Goal: Check status: Check status

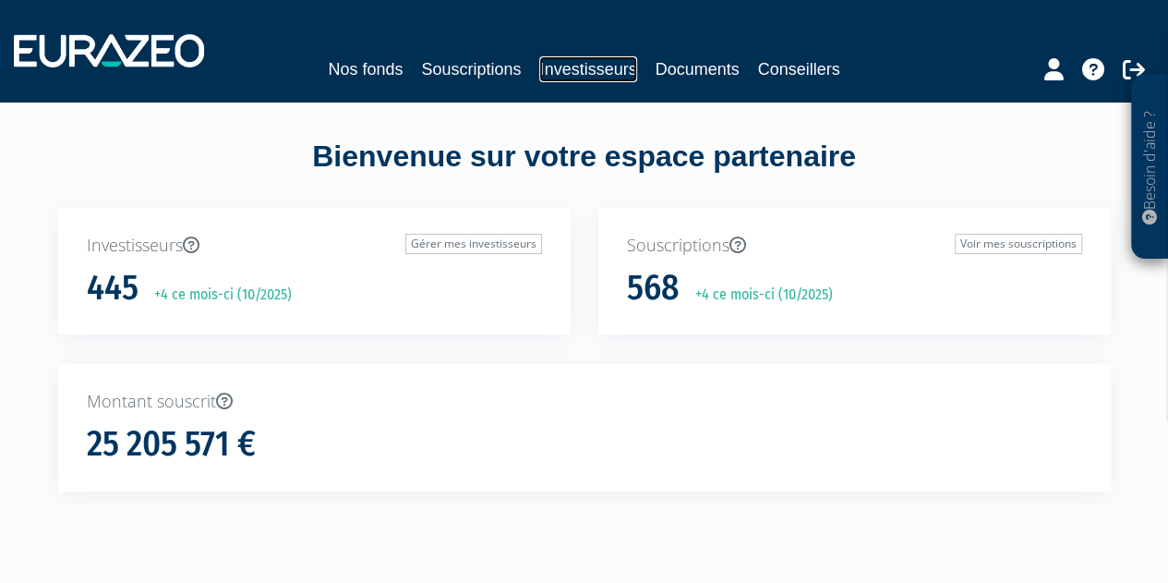
click at [597, 66] on link "Investisseurs" at bounding box center [587, 69] width 97 height 26
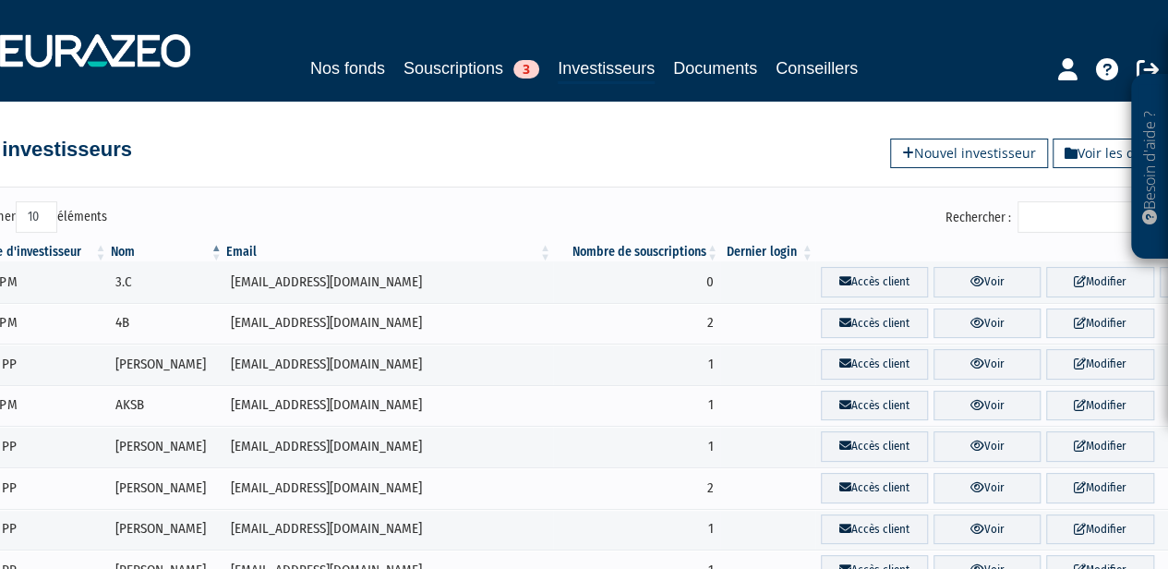
click at [1066, 215] on input "Rechercher :" at bounding box center [1105, 216] width 175 height 31
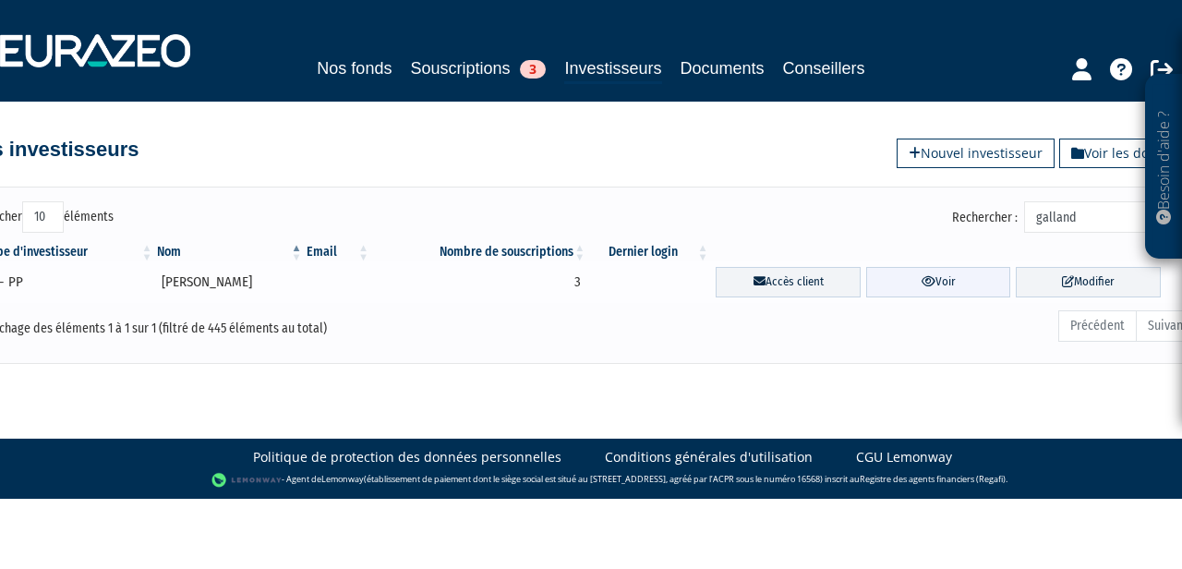
type input "galland"
click at [931, 276] on icon at bounding box center [929, 281] width 14 height 12
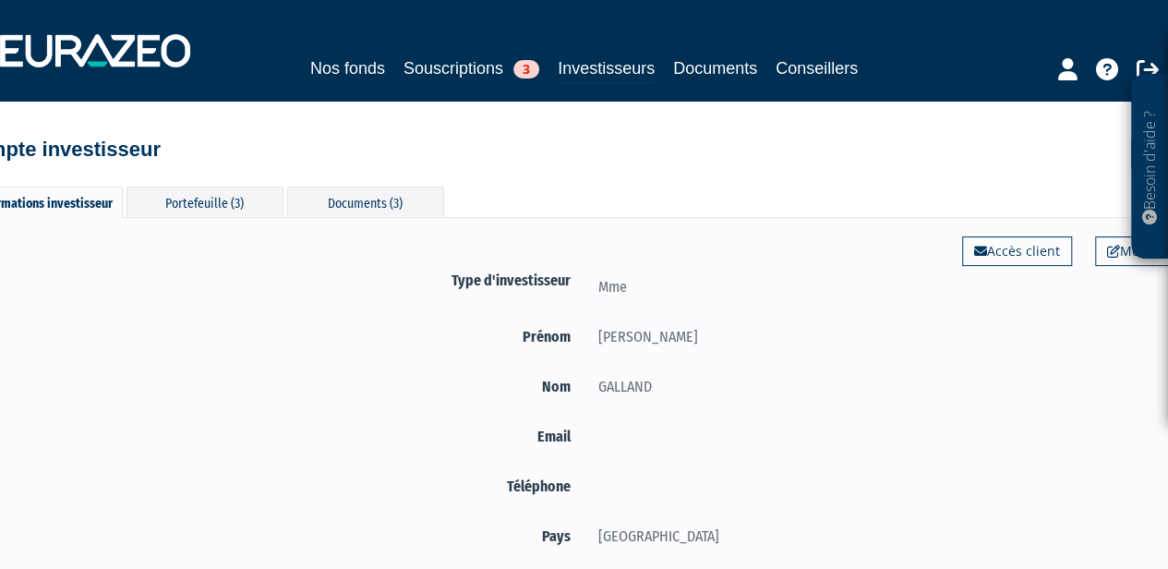
click at [342, 181] on div "Informations investisseur Portefeuille (3) Documents (3) Modifier Accès client …" at bounding box center [584, 380] width 1053 height 425
click at [348, 200] on div "Documents (3)" at bounding box center [365, 202] width 157 height 30
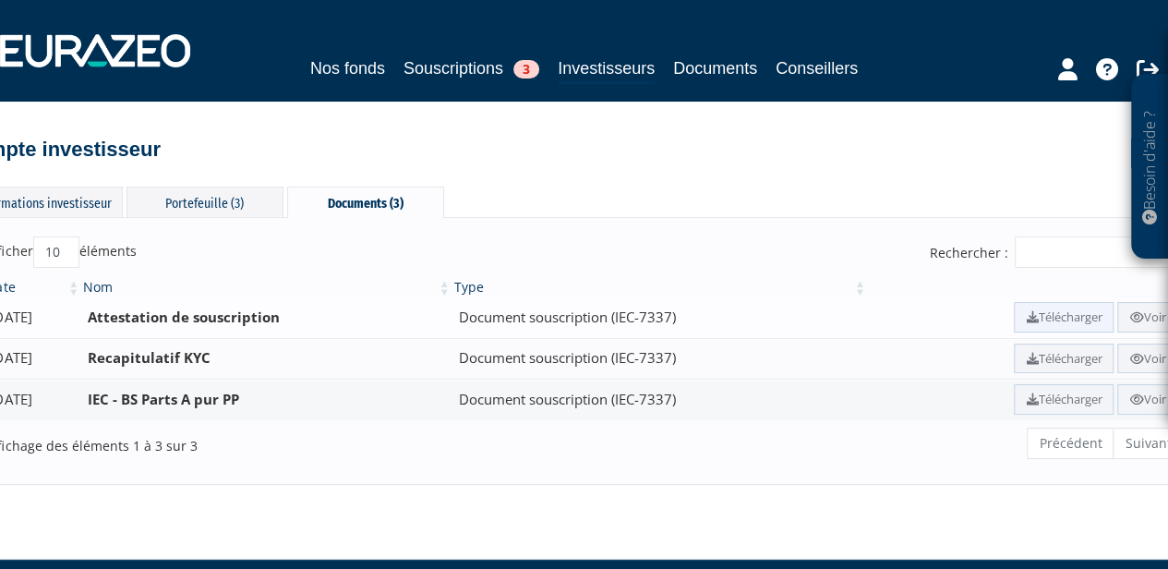
click at [1051, 320] on link "Télécharger" at bounding box center [1064, 317] width 100 height 30
click at [1136, 393] on icon at bounding box center [1137, 399] width 14 height 12
click at [231, 206] on div "Portefeuille (3)" at bounding box center [205, 202] width 157 height 30
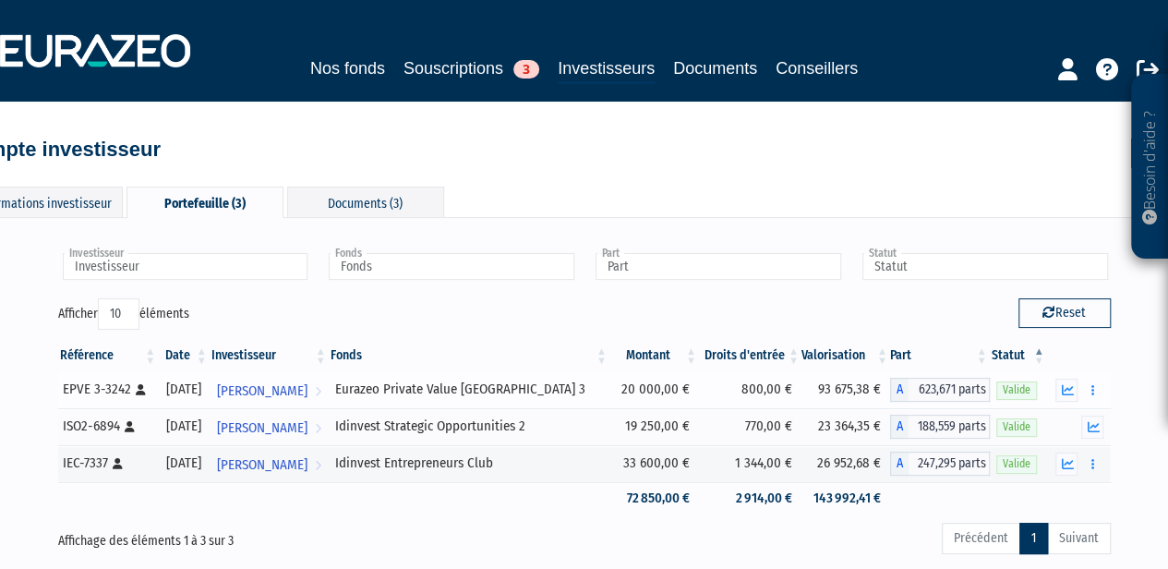
drag, startPoint x: 816, startPoint y: 391, endPoint x: 877, endPoint y: 389, distance: 61.0
click at [877, 389] on td "93 675,38 €" at bounding box center [846, 389] width 89 height 37
copy td "93 675,38 €"
click at [333, 197] on div "Documents (3)" at bounding box center [365, 202] width 157 height 30
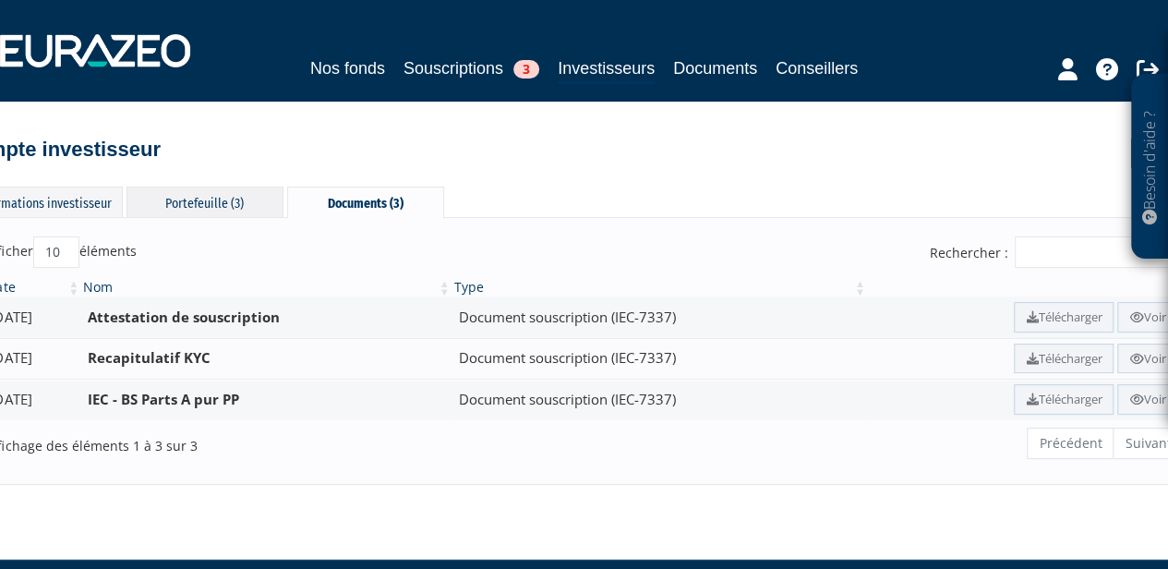
click at [234, 202] on div "Portefeuille (3)" at bounding box center [205, 202] width 157 height 30
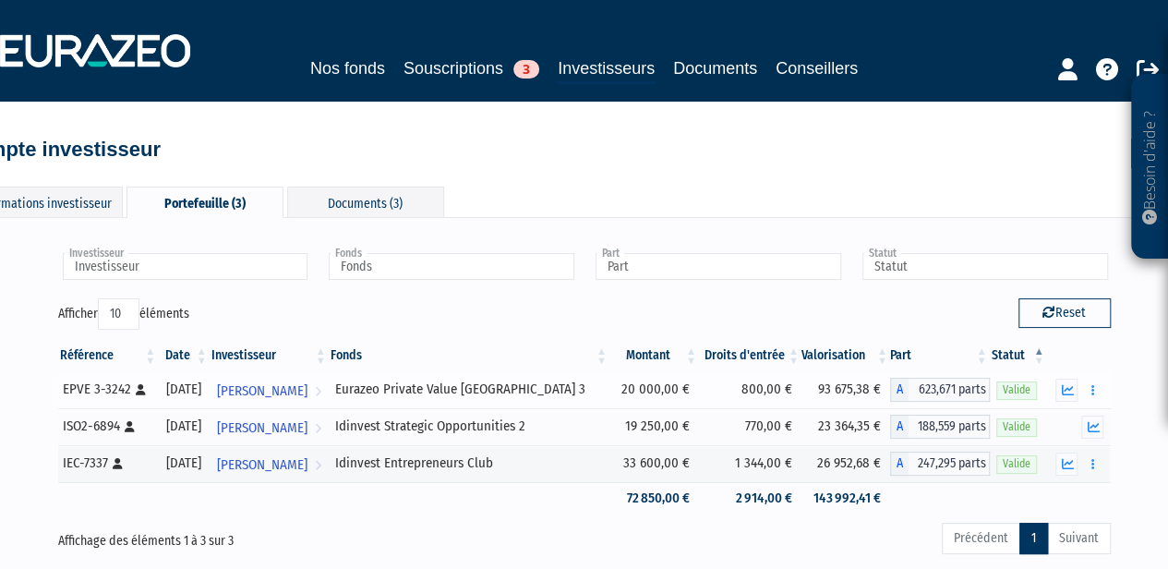
drag, startPoint x: 807, startPoint y: 385, endPoint x: 887, endPoint y: 381, distance: 79.5
click at [887, 381] on tr "EPVE 3-3242 [Français] Personne physique [DATE] [PERSON_NAME] l'investisseur Eu…" at bounding box center [584, 389] width 1053 height 37
copy tr "93 675,38 €"
drag, startPoint x: 389, startPoint y: 420, endPoint x: 584, endPoint y: 421, distance: 194.9
click at [584, 421] on div "Idinvest Strategic Opportunities 2" at bounding box center [469, 426] width 268 height 19
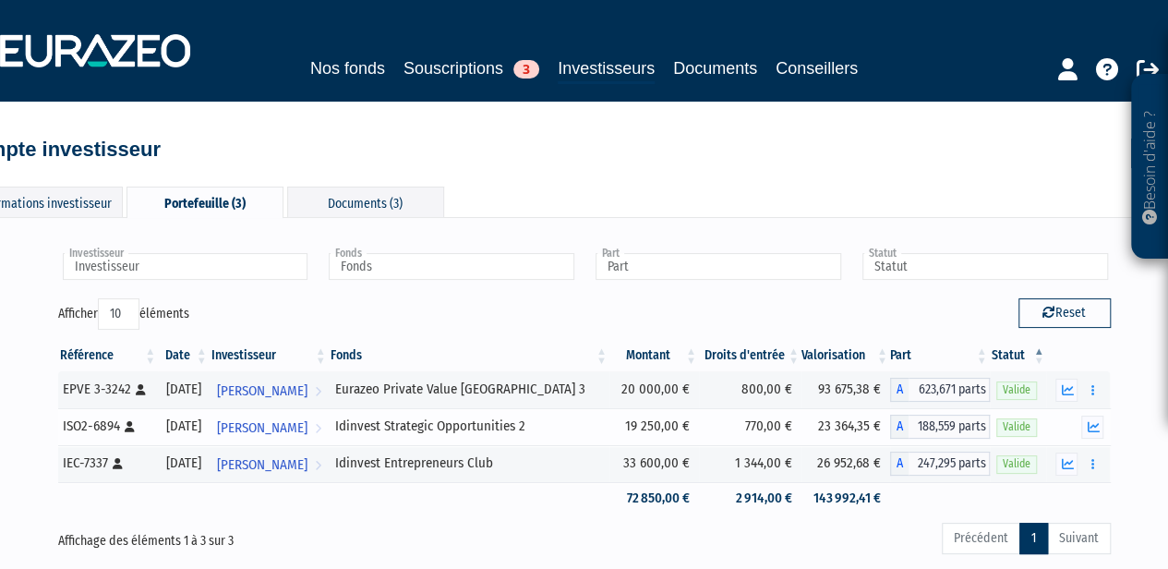
copy div "Idinvest Strategic Opportunities 2"
drag, startPoint x: 388, startPoint y: 461, endPoint x: 589, endPoint y: 459, distance: 201.4
click at [589, 459] on td "Idinvest Entrepreneurs Club" at bounding box center [469, 463] width 281 height 37
copy div "Idinvest Entrepreneurs Club"
drag, startPoint x: 816, startPoint y: 424, endPoint x: 879, endPoint y: 425, distance: 62.8
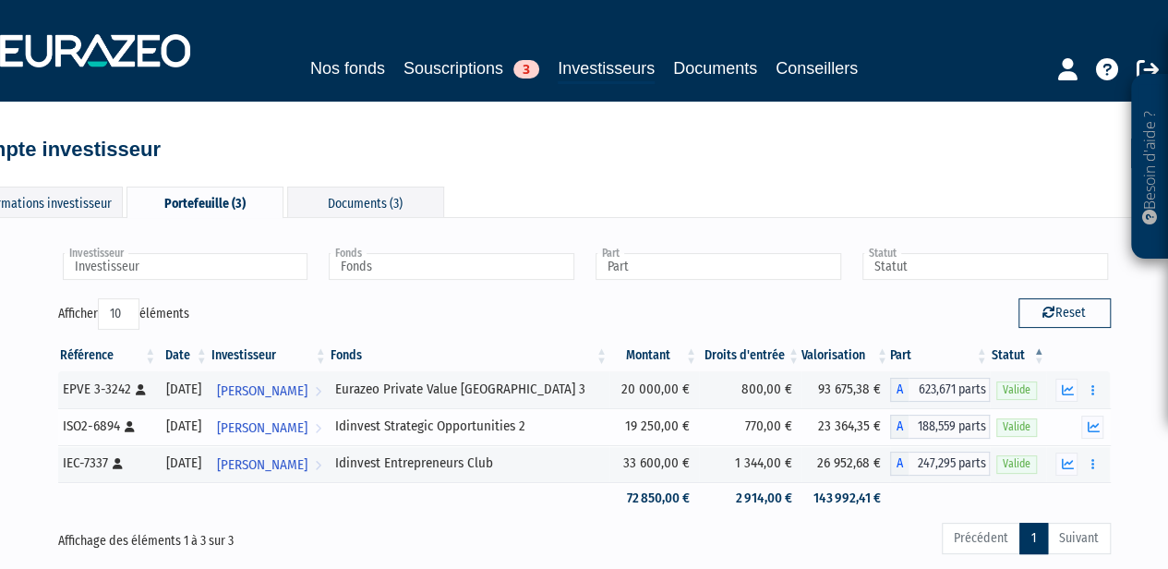
click at [879, 425] on td "23 364,35 €" at bounding box center [846, 426] width 89 height 37
copy td "23 364,35 €"
click at [814, 463] on td "26 952,68 €" at bounding box center [846, 463] width 89 height 37
drag, startPoint x: 816, startPoint y: 465, endPoint x: 877, endPoint y: 461, distance: 61.1
click at [877, 461] on td "26 952,68 €" at bounding box center [846, 463] width 89 height 37
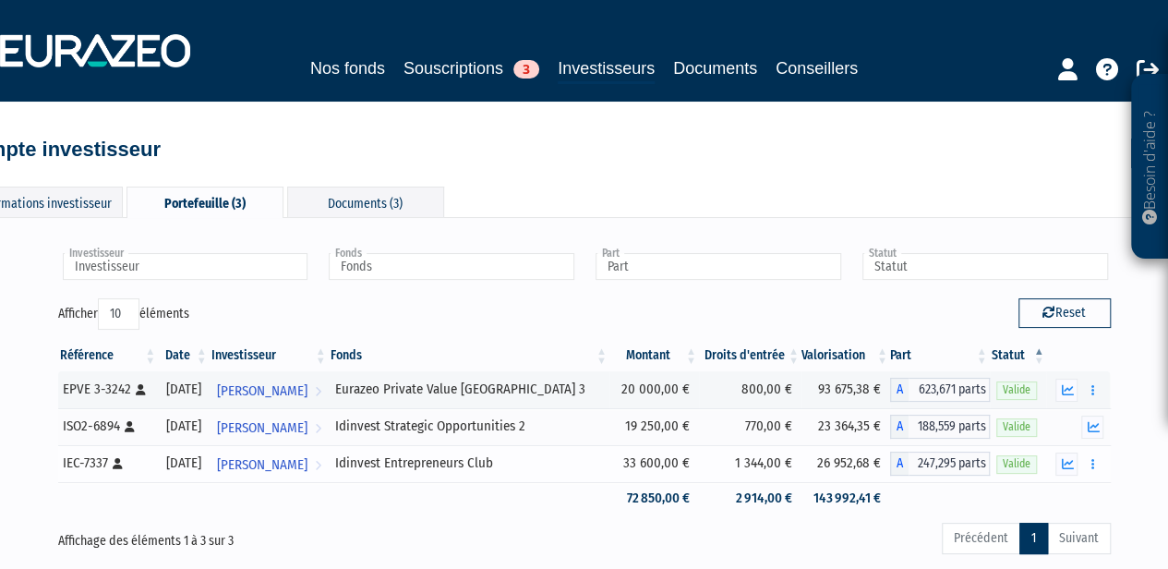
copy td "26 952,68 €"
